Goal: Task Accomplishment & Management: Manage account settings

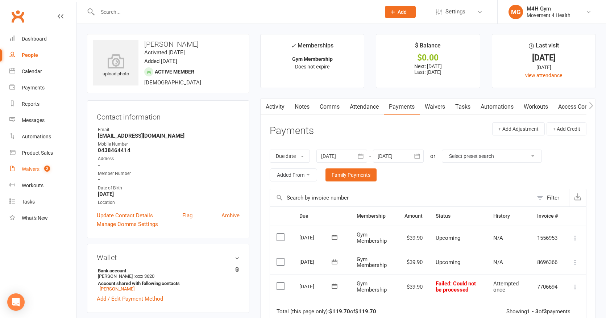
click at [28, 166] on link "Waivers 2" at bounding box center [42, 169] width 67 height 16
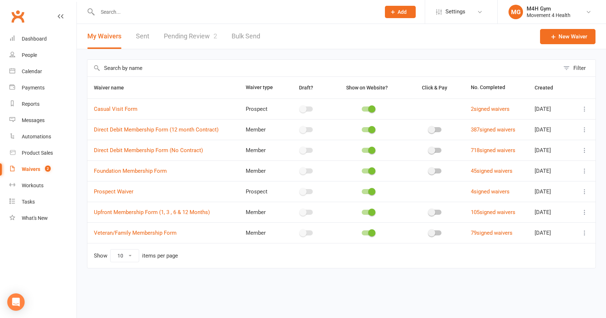
click at [184, 36] on link "Pending Review 2" at bounding box center [190, 36] width 53 height 25
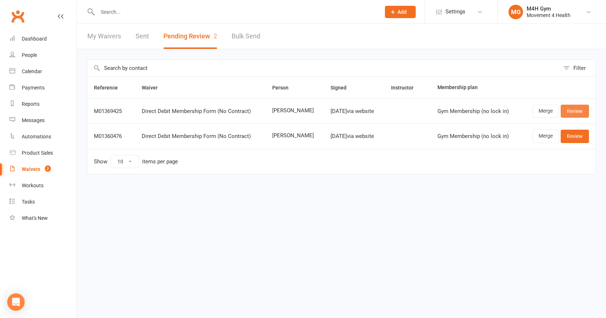
click at [572, 110] on link "Review" at bounding box center [574, 111] width 28 height 13
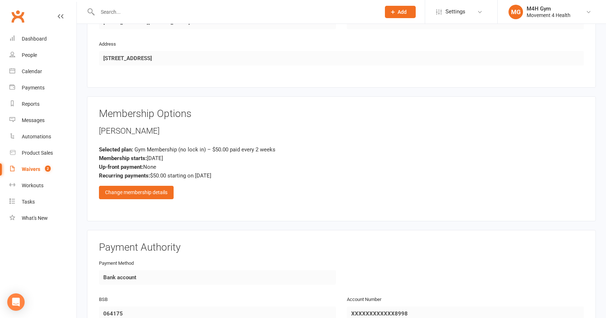
scroll to position [418, 0]
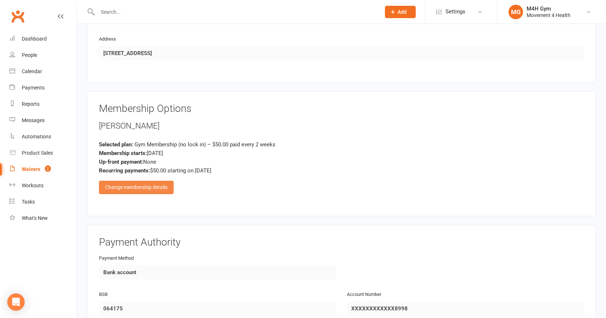
click at [146, 184] on div "Change membership details" at bounding box center [136, 187] width 75 height 13
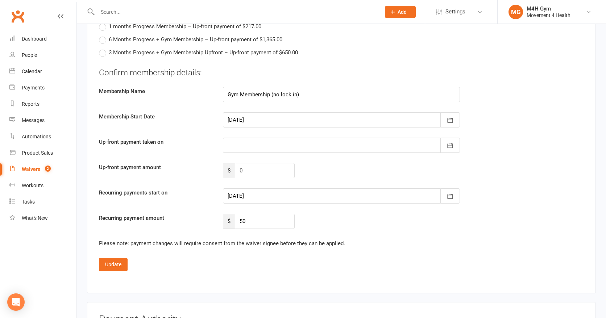
scroll to position [766, 0]
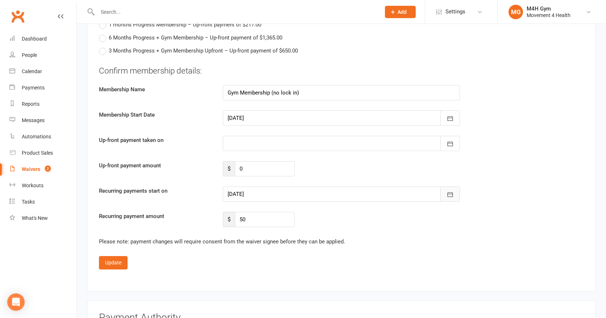
click at [450, 191] on icon "button" at bounding box center [449, 194] width 7 height 7
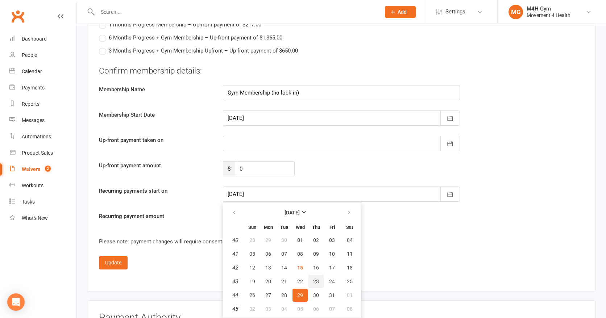
click at [314, 279] on span "23" at bounding box center [316, 282] width 6 height 6
type input "[DATE]"
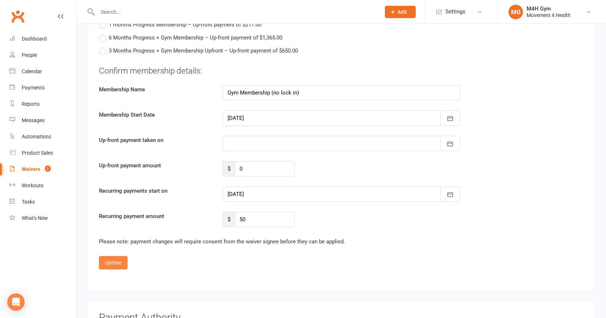
click at [116, 259] on button "Update" at bounding box center [113, 262] width 29 height 13
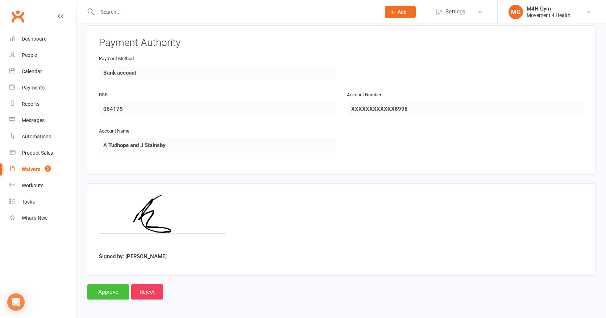
click at [112, 290] on input "Approve" at bounding box center [108, 291] width 42 height 15
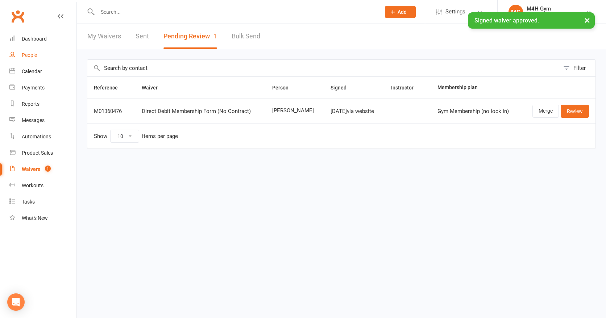
click at [31, 54] on div "People" at bounding box center [29, 55] width 15 height 6
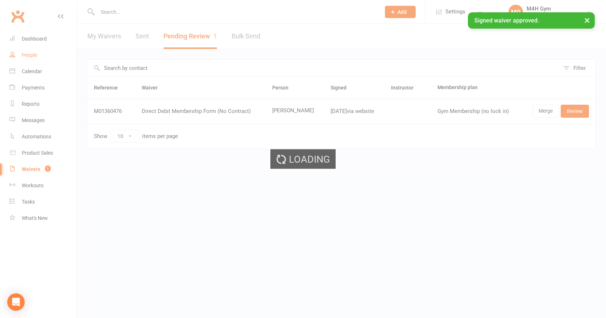
select select "100"
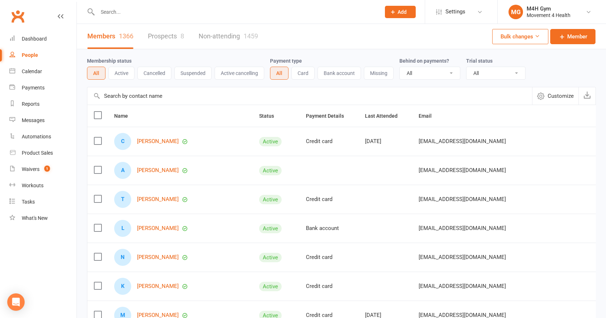
click at [135, 11] on input "text" at bounding box center [235, 12] width 280 height 10
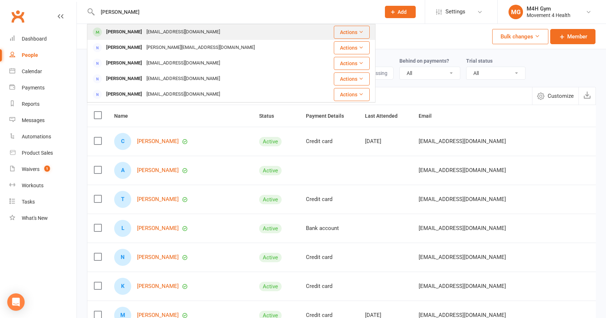
type input "[PERSON_NAME]"
click at [146, 30] on div "[EMAIL_ADDRESS][DOMAIN_NAME]" at bounding box center [183, 32] width 78 height 11
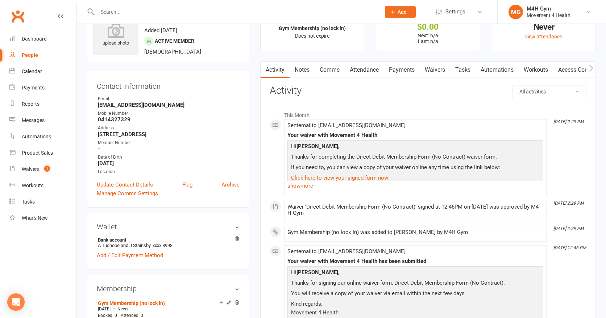
scroll to position [42, 0]
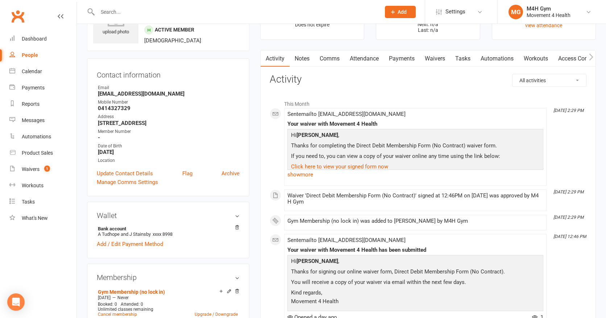
click at [573, 57] on link "Access Control" at bounding box center [577, 58] width 48 height 17
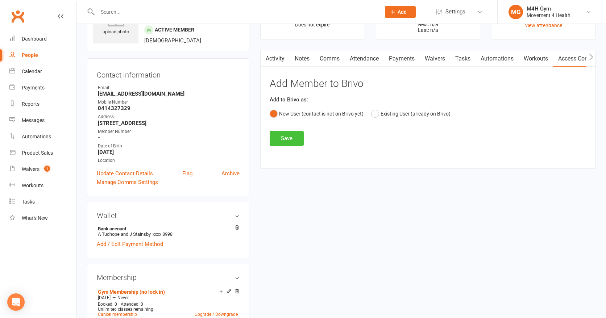
click at [294, 141] on button "Save" at bounding box center [286, 138] width 34 height 15
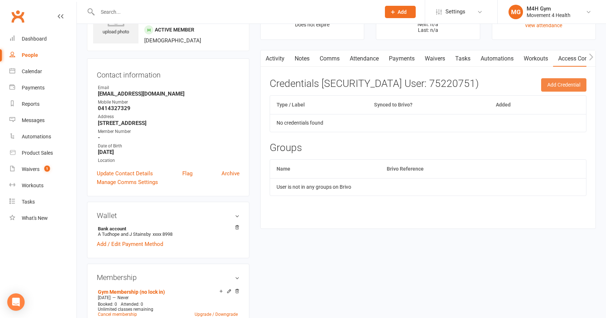
click at [558, 81] on button "Add Credential" at bounding box center [563, 84] width 45 height 13
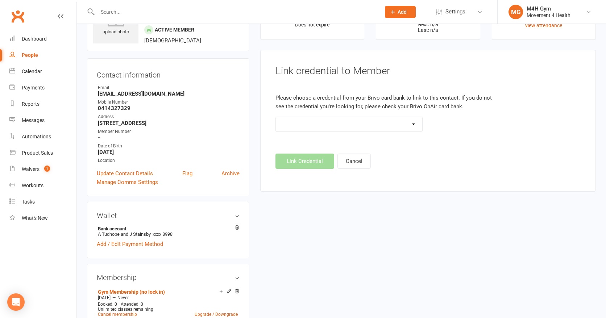
click at [413, 122] on select "Standard 26 Bit (03461) Standard 26 Bit (101) Standard 26 Bit (10101) Standard …" at bounding box center [349, 124] width 146 height 14
select select "616"
click at [276, 117] on select "Standard 26 Bit (03461) Standard 26 Bit (101) Standard 26 Bit (10101) Standard …" at bounding box center [349, 124] width 146 height 14
click at [302, 158] on button "Link Credential" at bounding box center [304, 161] width 59 height 15
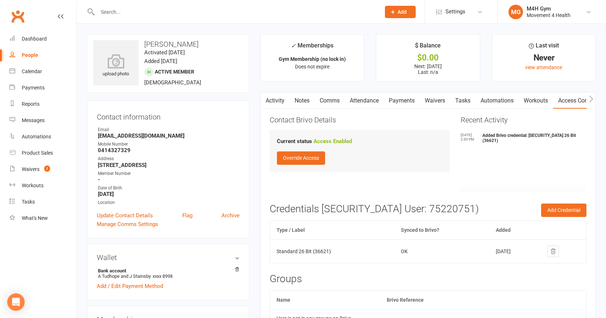
click at [108, 10] on input "text" at bounding box center [235, 12] width 280 height 10
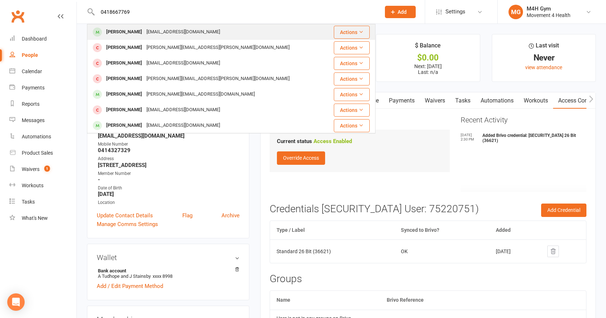
type input "0418667769"
click at [116, 28] on div "[PERSON_NAME]" at bounding box center [124, 32] width 40 height 11
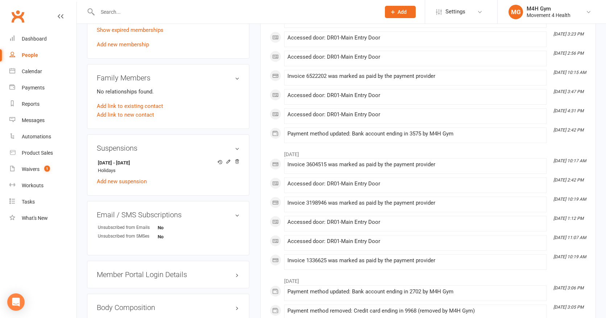
scroll to position [342, 0]
click at [227, 158] on icon at bounding box center [228, 160] width 5 height 5
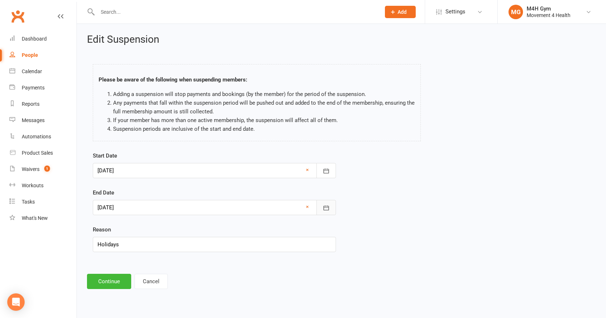
click at [324, 203] on button "button" at bounding box center [326, 207] width 20 height 15
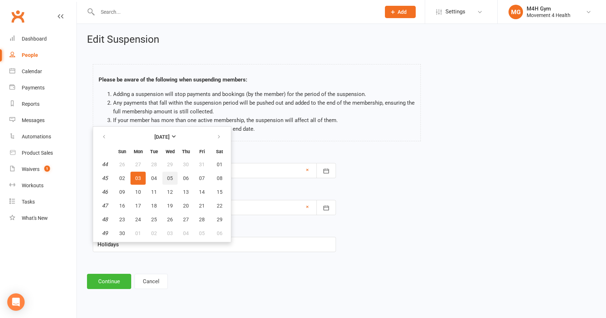
click at [169, 175] on span "05" at bounding box center [170, 178] width 6 height 6
type input "[DATE]"
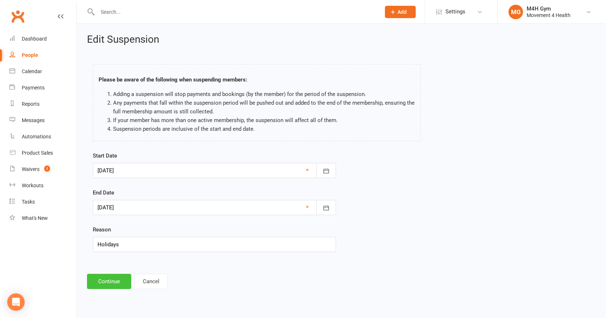
click at [110, 277] on button "Continue" at bounding box center [109, 281] width 44 height 15
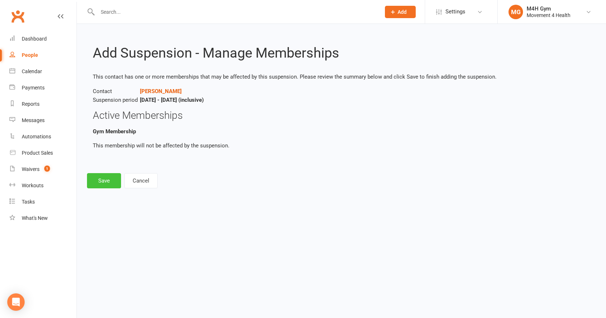
click at [100, 177] on button "Save" at bounding box center [104, 180] width 34 height 15
